Goal: Task Accomplishment & Management: Use online tool/utility

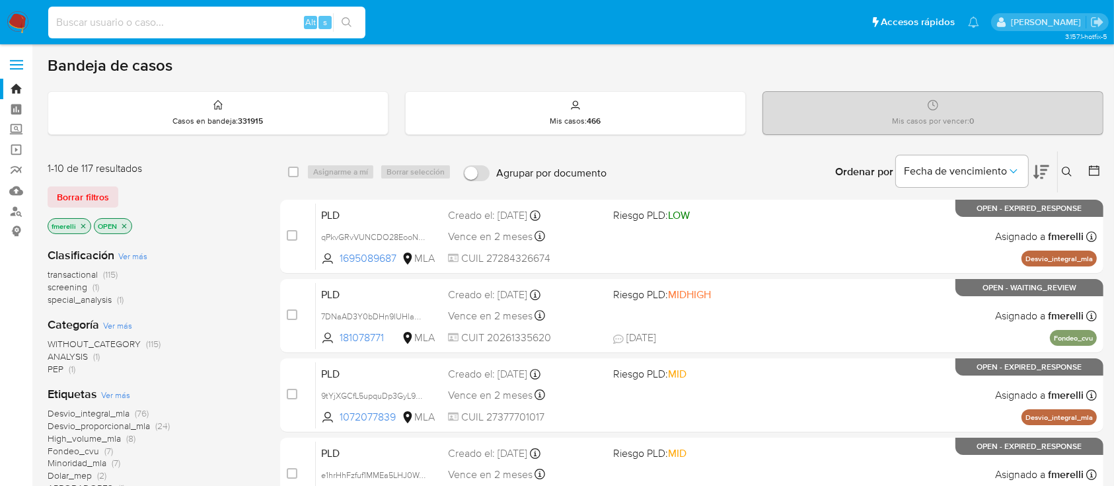
click at [219, 24] on input at bounding box center [206, 22] width 317 height 17
paste input "cNXPuEPQoyPzfYxsnbU32Vwb"
type input "cNXPuEPQoyPzfYxsnbU32Vwb"
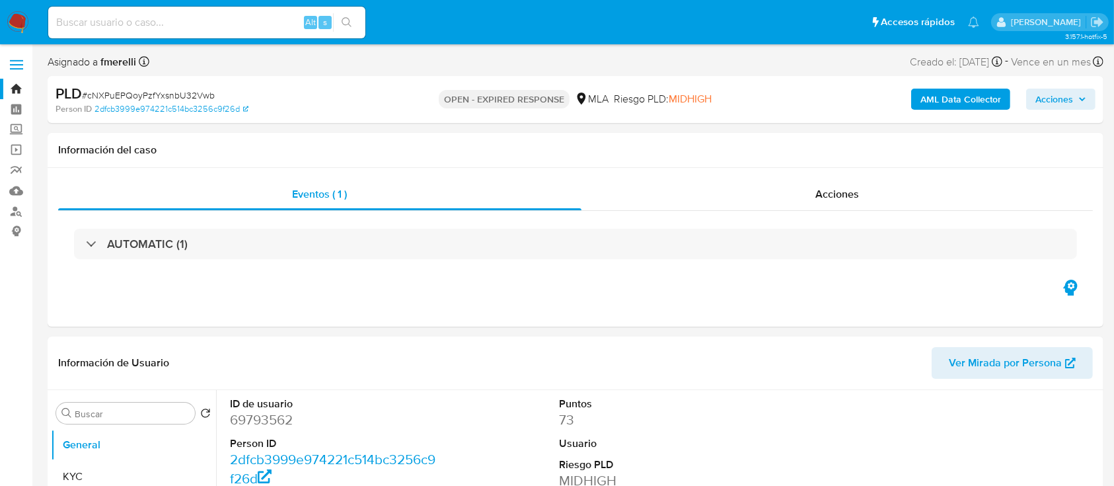
select select "10"
click at [170, 15] on input at bounding box center [206, 22] width 317 height 17
paste input "f5wRg2xJ7CStQPHWv4uhXUsf"
type input "f5wRg2xJ7CStQPHWv4uhXUsf"
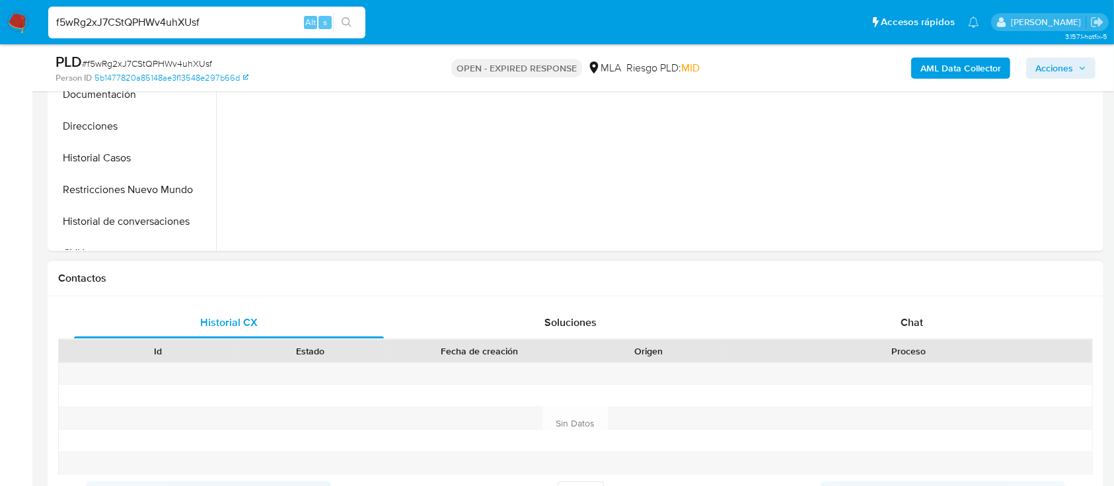
scroll to position [440, 0]
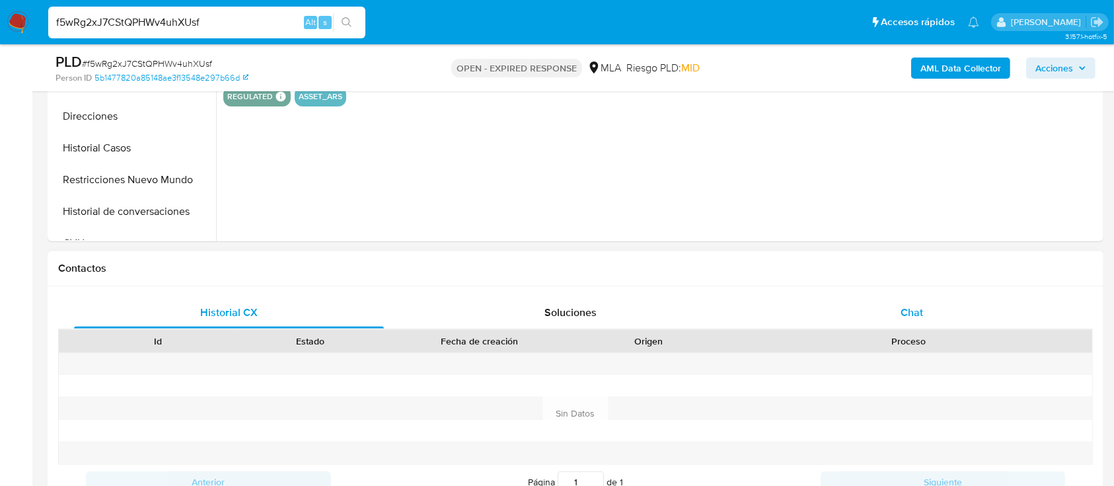
select select "10"
click at [926, 314] on div "Chat" at bounding box center [912, 313] width 310 height 32
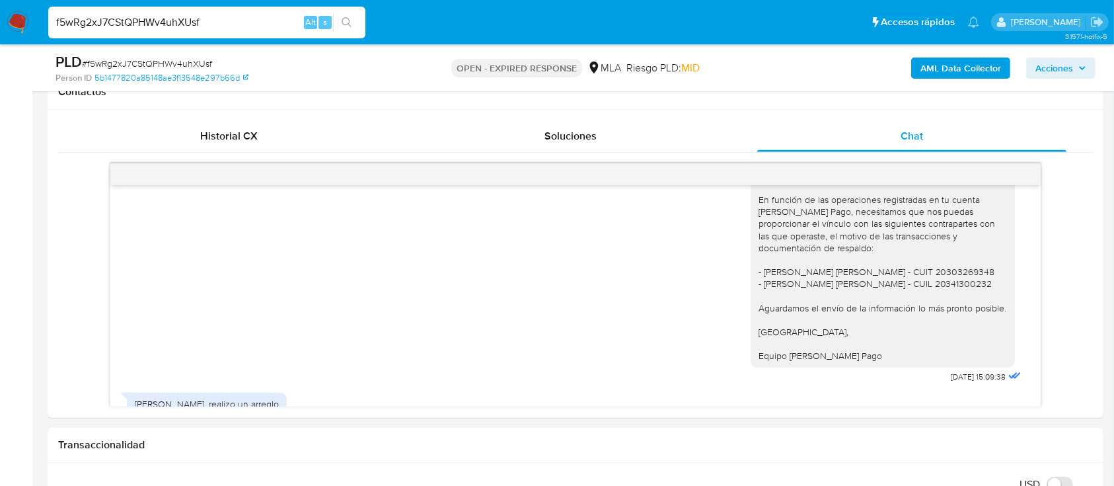
scroll to position [1620, 0]
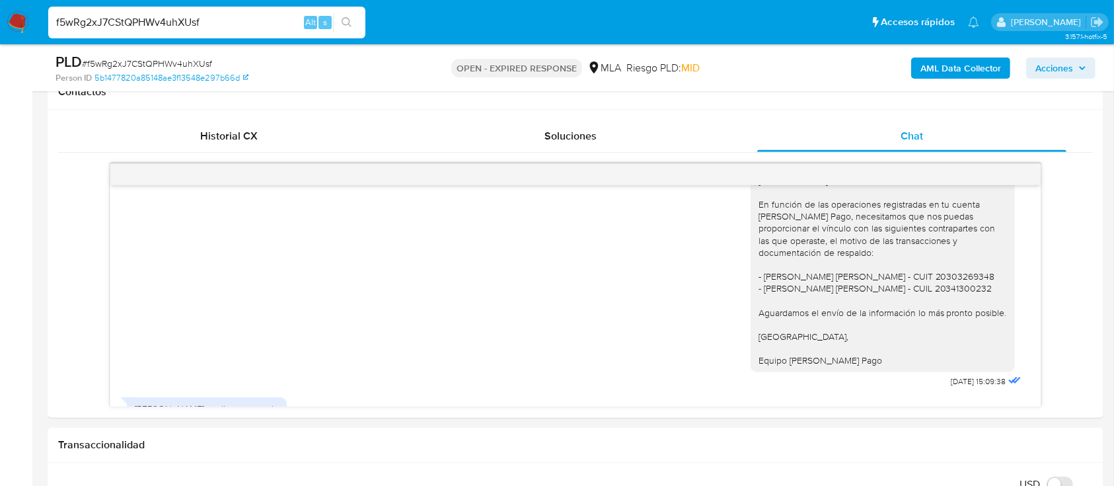
click at [262, 24] on input "f5wRg2xJ7CStQPHWv4uhXUsf" at bounding box center [206, 22] width 317 height 17
paste input "aur3b11sfMwGZx7ostVDX9Xi"
type input "aur3b11sfMwGZx7ostVDX9Xi"
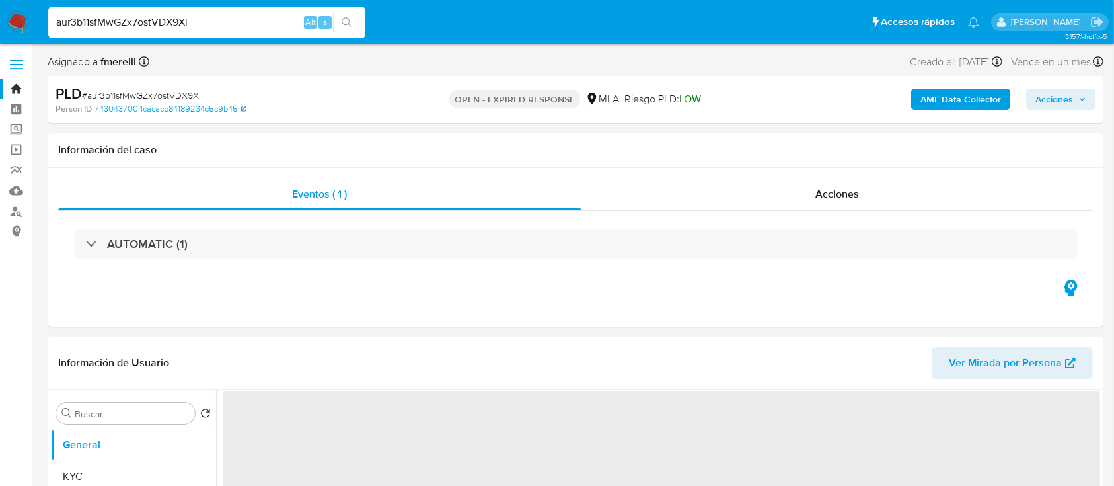
click at [25, 18] on img at bounding box center [18, 22] width 22 height 22
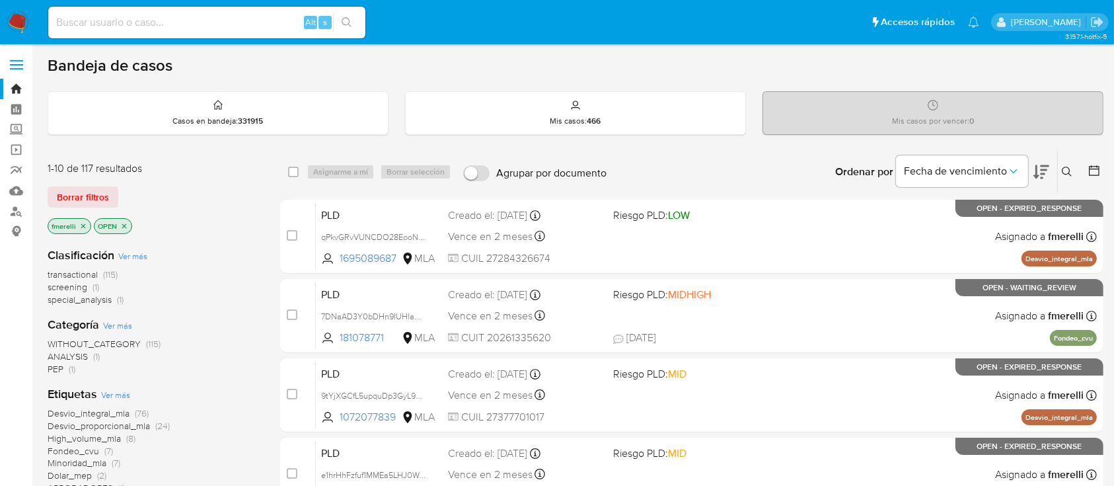
click at [84, 226] on icon "close-filter" at bounding box center [83, 226] width 8 height 8
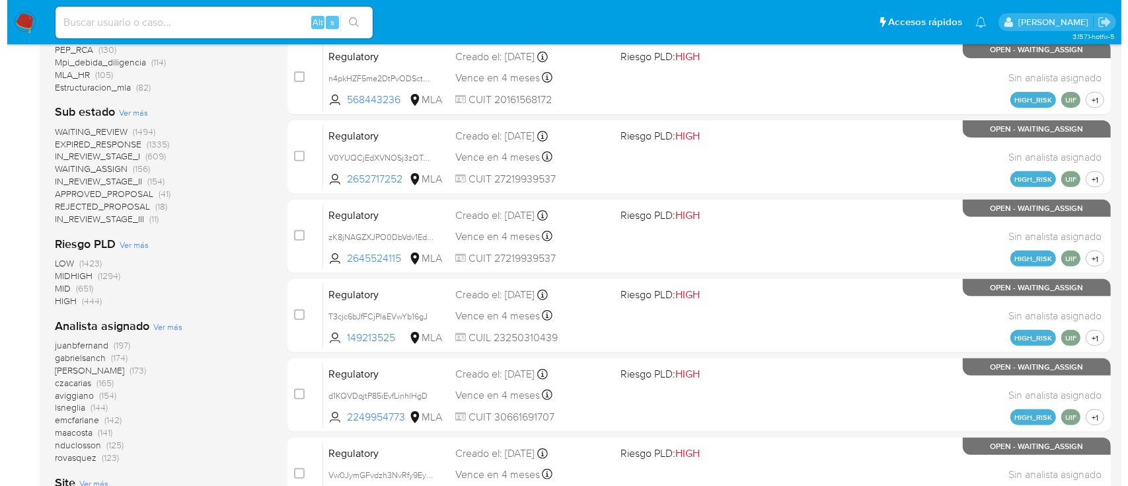
scroll to position [528, 0]
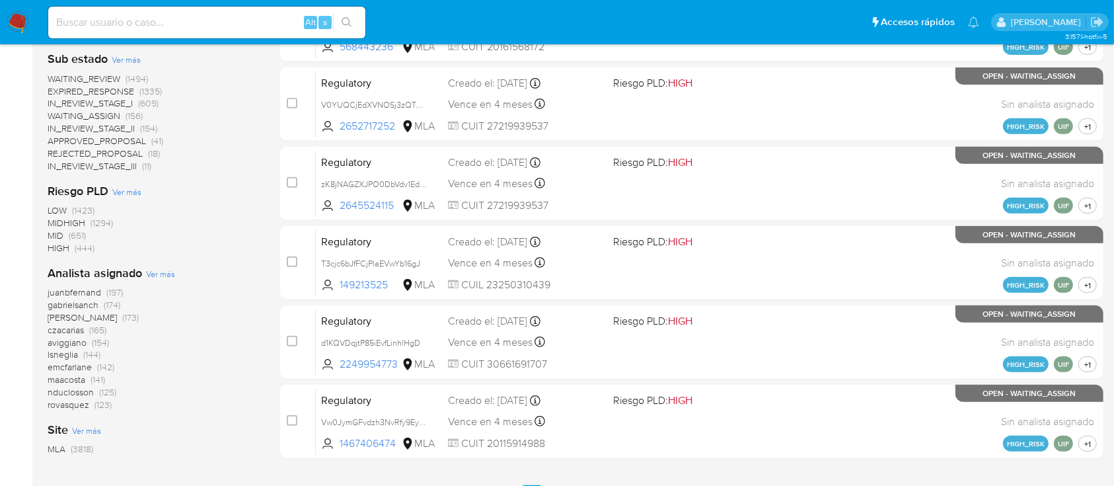
click at [166, 275] on span "Ver más" at bounding box center [160, 274] width 29 height 12
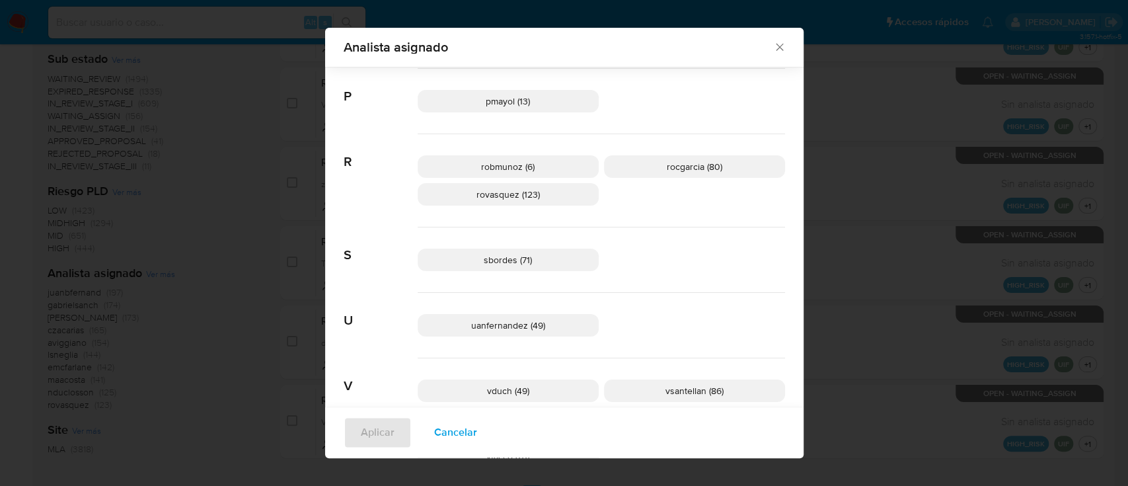
scroll to position [959, 0]
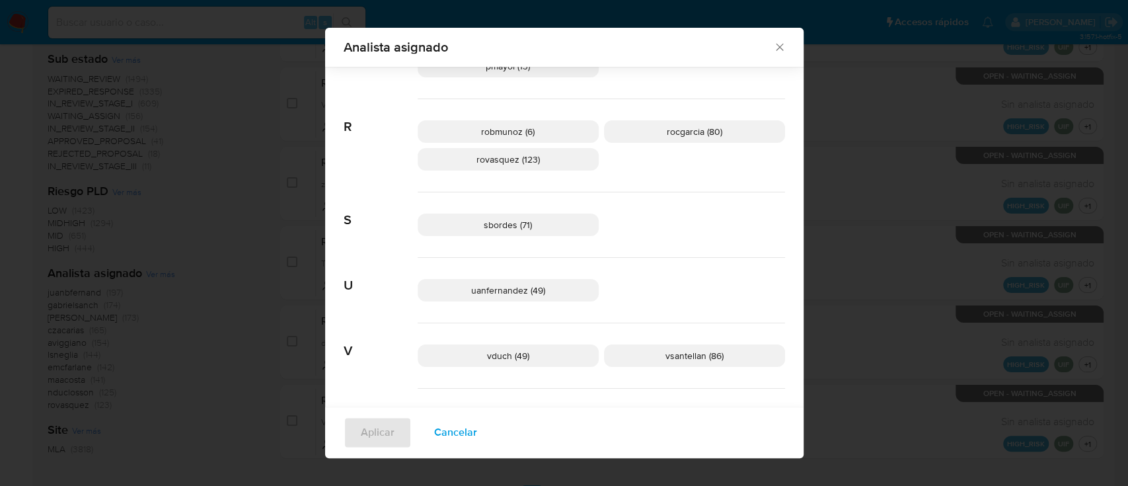
click at [458, 436] on span "Cancelar" at bounding box center [455, 432] width 43 height 29
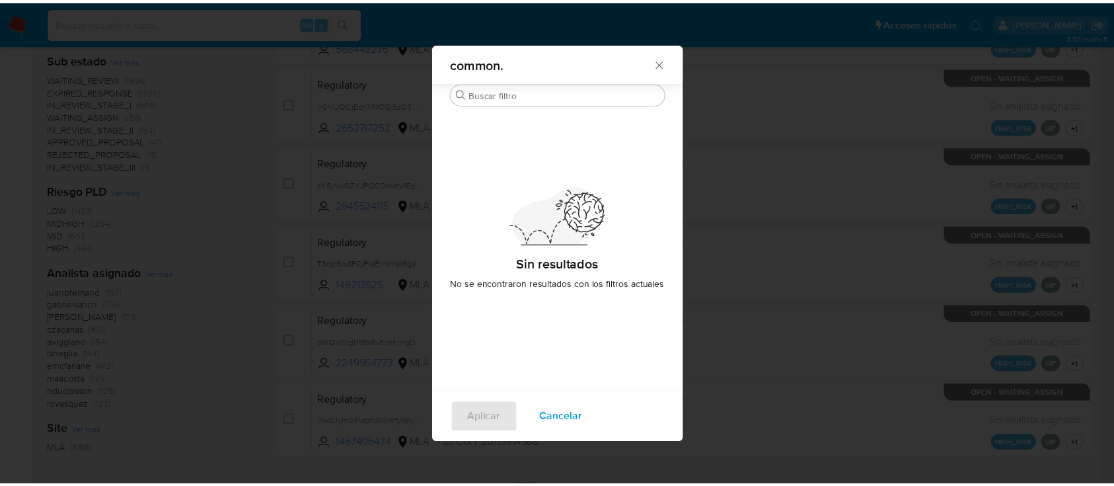
scroll to position [0, 0]
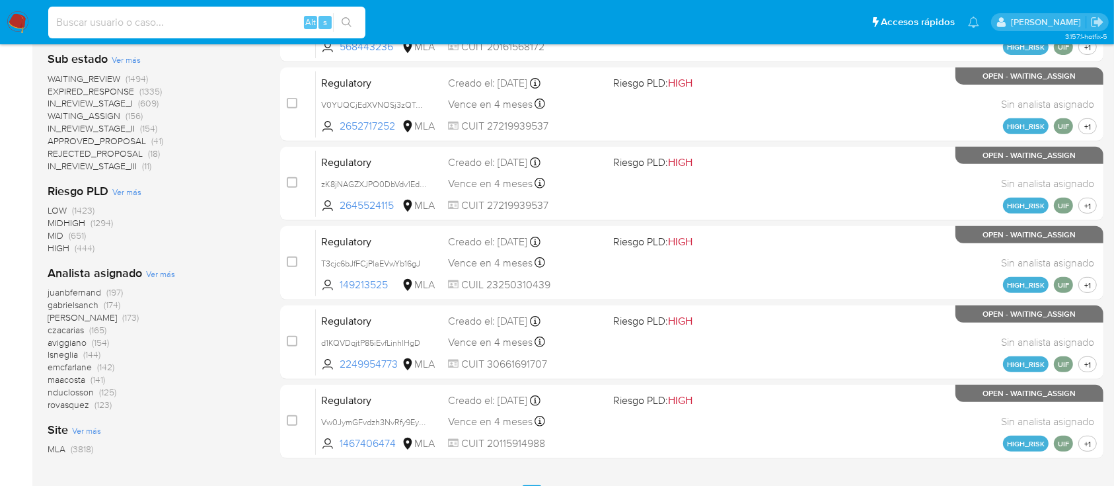
click at [222, 26] on input at bounding box center [206, 22] width 317 height 17
paste input "A0p9K5uiMagDrdHqcUytiz9O"
type input "A0p9K5uiMagDrdHqcUytiz9O"
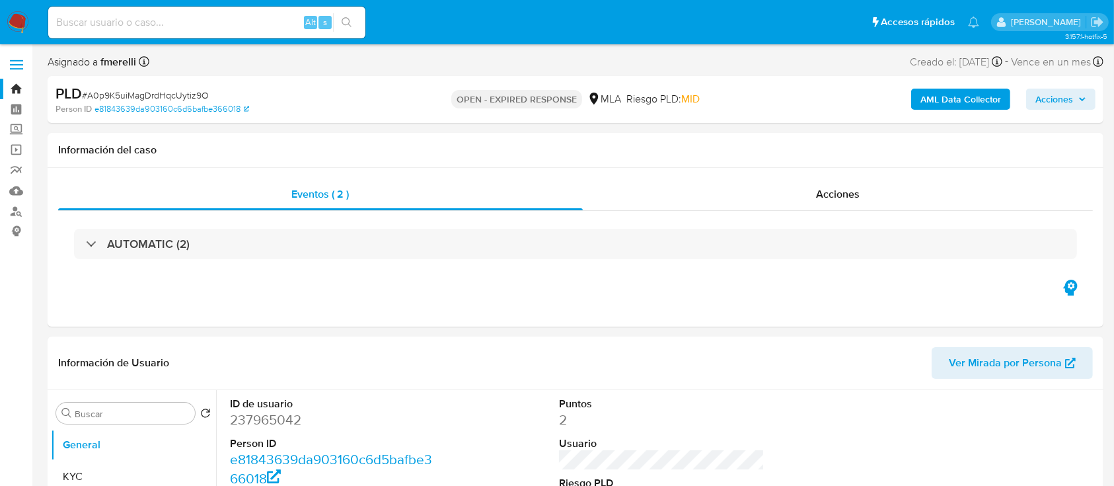
select select "10"
click at [270, 27] on input at bounding box center [206, 22] width 317 height 17
paste input "meg9ZGZOmabfH6YlRvCJYrkr"
type input "meg9ZGZOmabfH6YlRvCJYrkr"
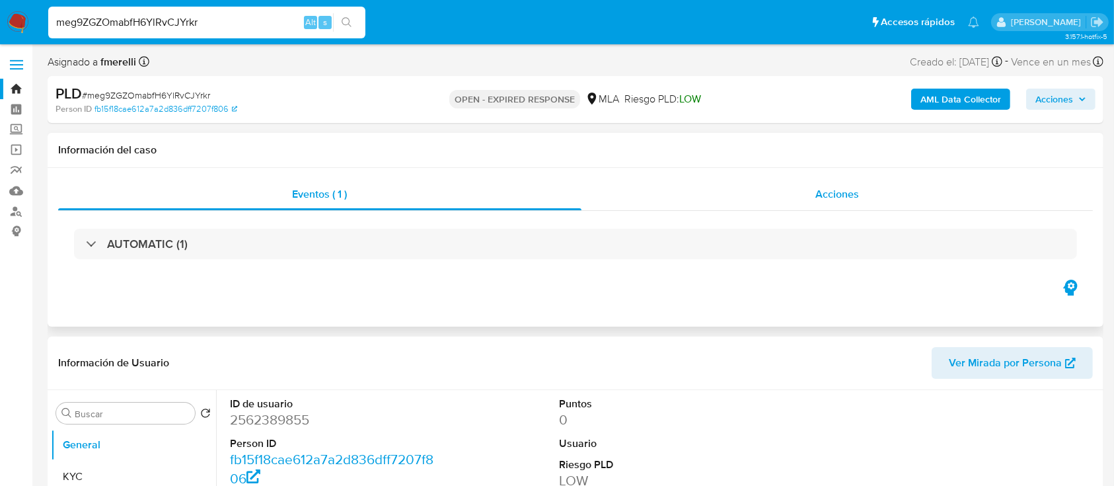
select select "10"
click at [229, 22] on input "meg9ZGZOmabfH6YlRvCJYrkr" at bounding box center [206, 22] width 317 height 17
paste input "08GkMXGOgek6uwnwL2hJQuAp"
type input "08GkMXGOgek6uwnwL2hJQuAp"
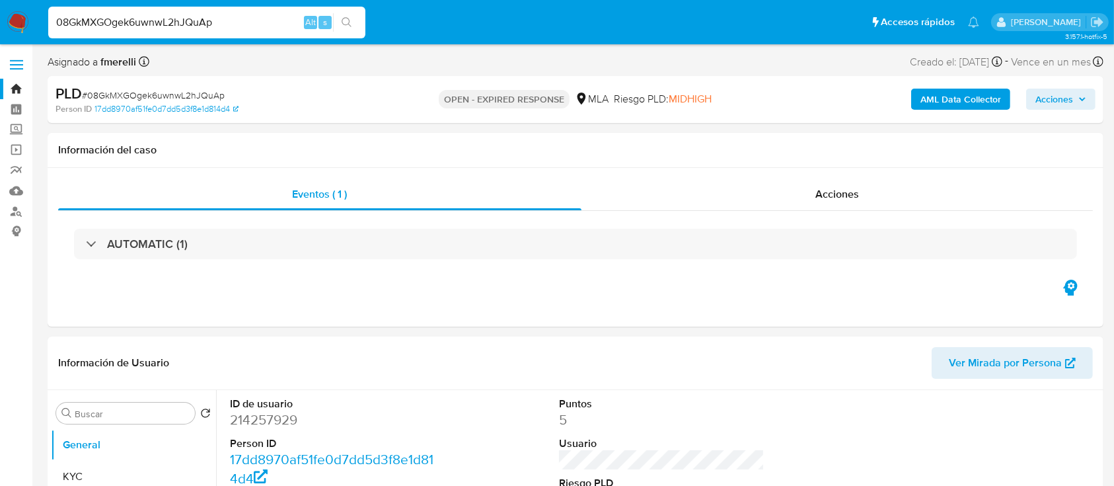
scroll to position [440, 0]
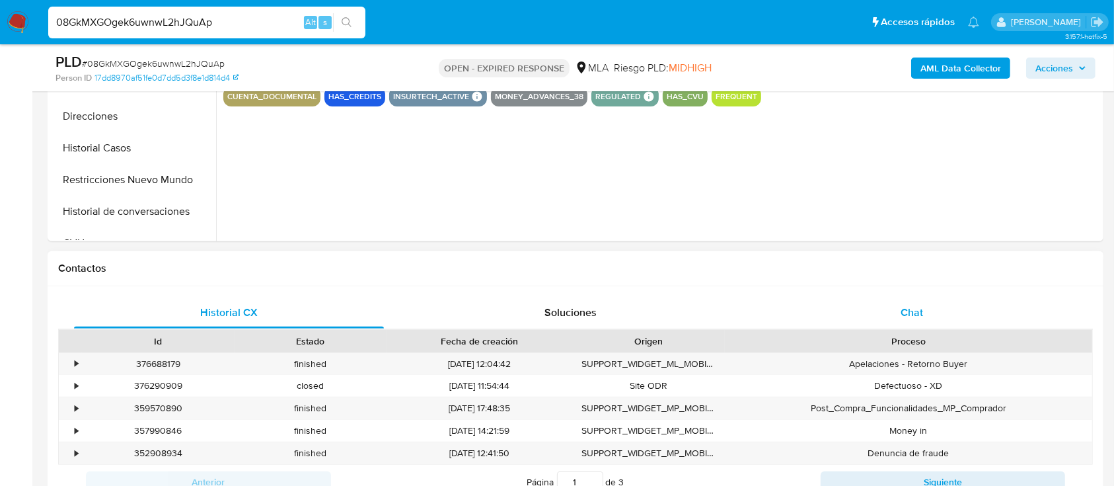
select select "10"
click at [871, 325] on div "Chat" at bounding box center [912, 313] width 310 height 32
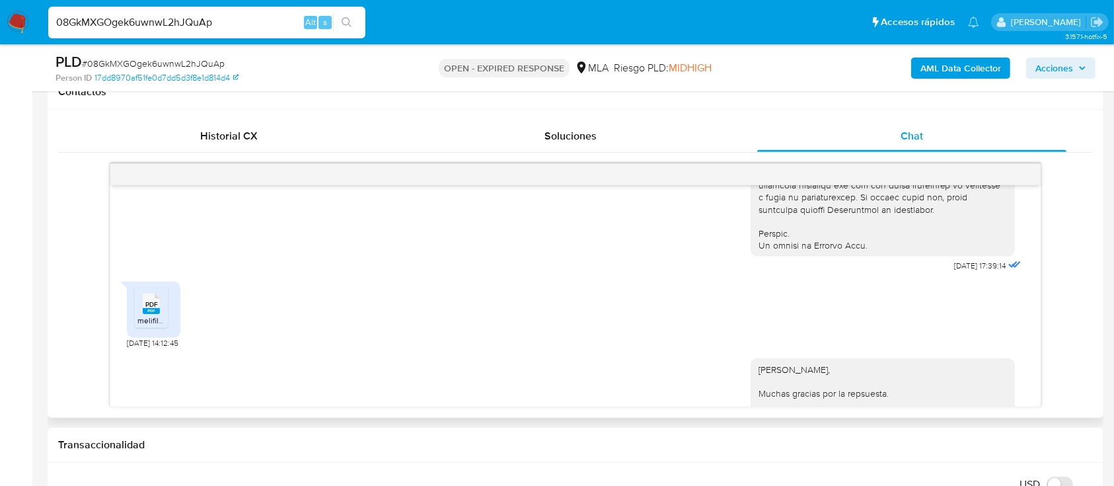
scroll to position [602, 0]
